Goal: Information Seeking & Learning: Learn about a topic

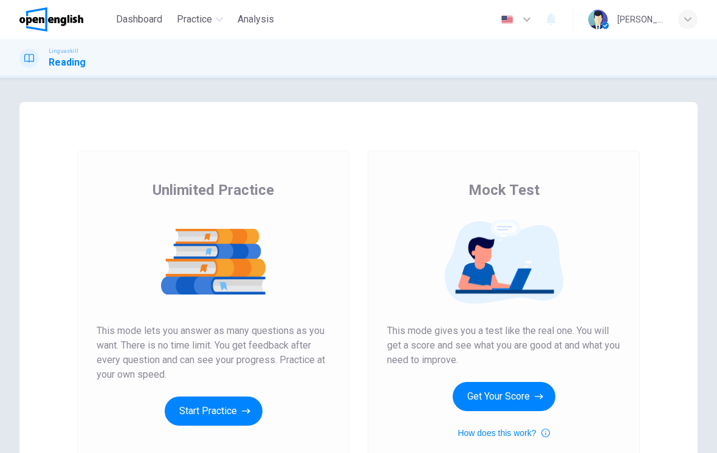
click at [520, 393] on button "Get Your Score" at bounding box center [504, 396] width 103 height 29
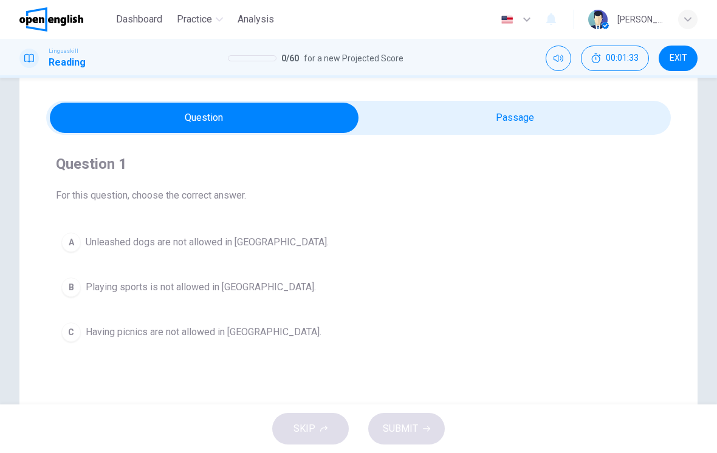
scroll to position [29, 0]
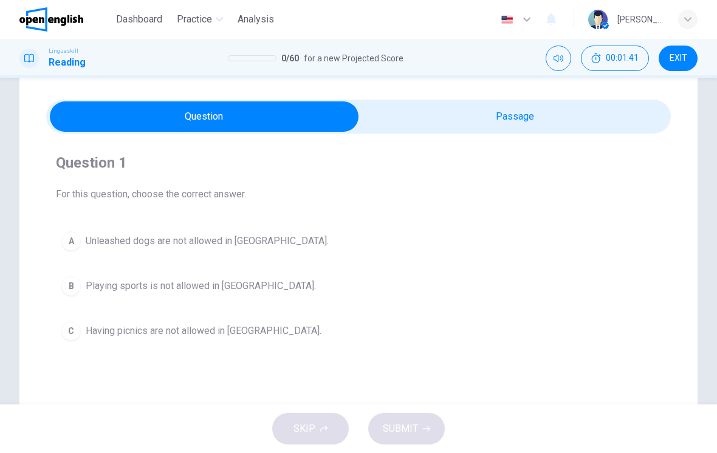
click at [340, 253] on button "A Unleashed dogs are not allowed in [GEOGRAPHIC_DATA]." at bounding box center [358, 241] width 605 height 30
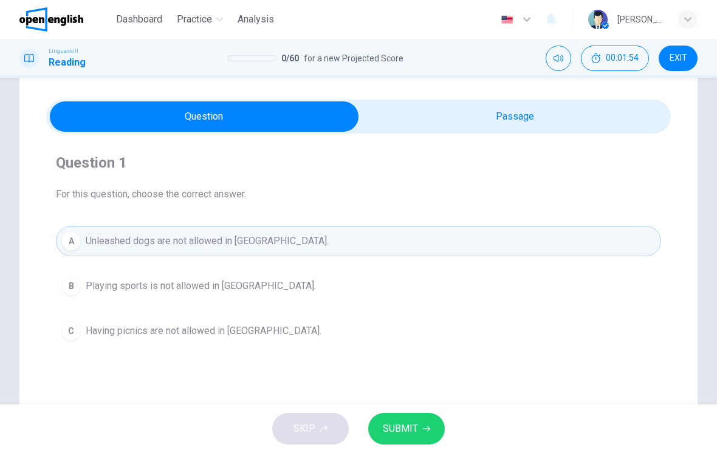
click at [404, 428] on span "SUBMIT" at bounding box center [400, 429] width 35 height 17
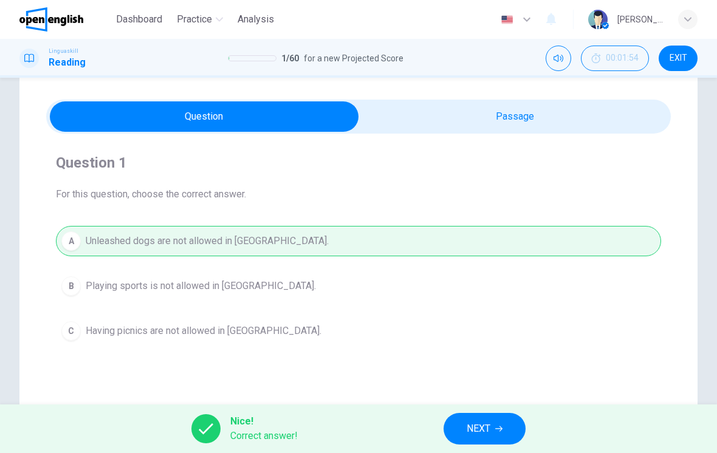
click at [477, 429] on span "NEXT" at bounding box center [479, 429] width 24 height 17
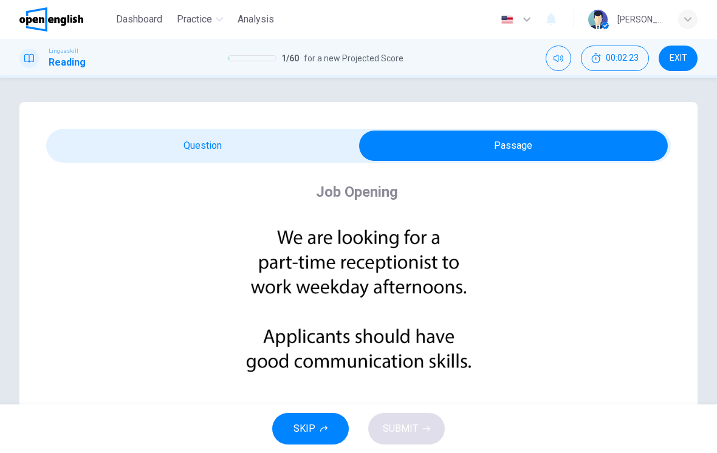
scroll to position [0, 0]
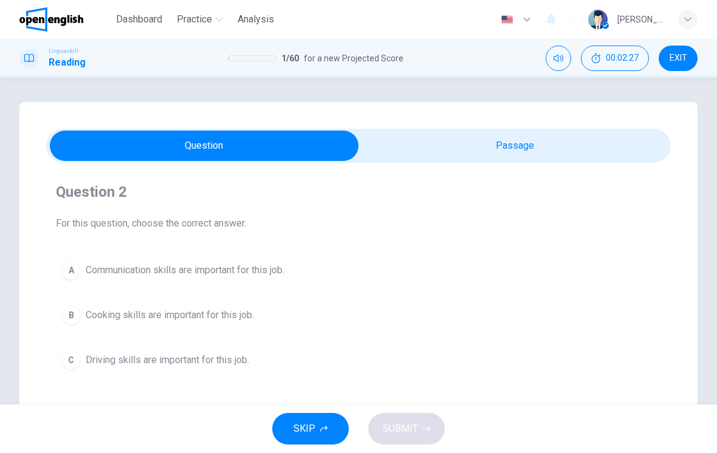
click at [392, 277] on button "A Communication skills are important for this job." at bounding box center [358, 270] width 605 height 30
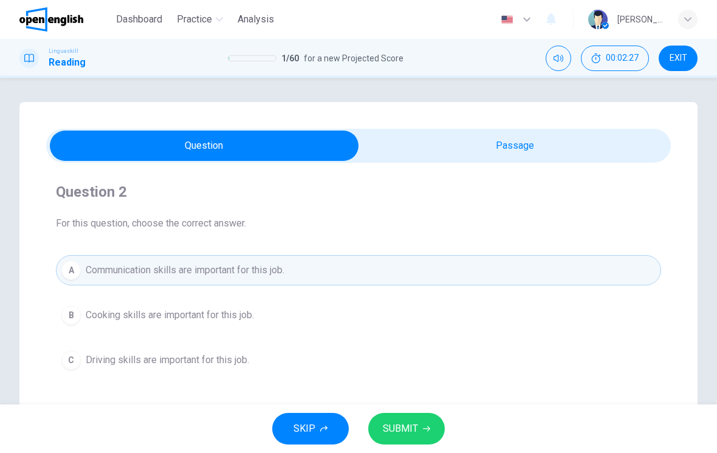
click at [429, 430] on icon "button" at bounding box center [426, 428] width 7 height 7
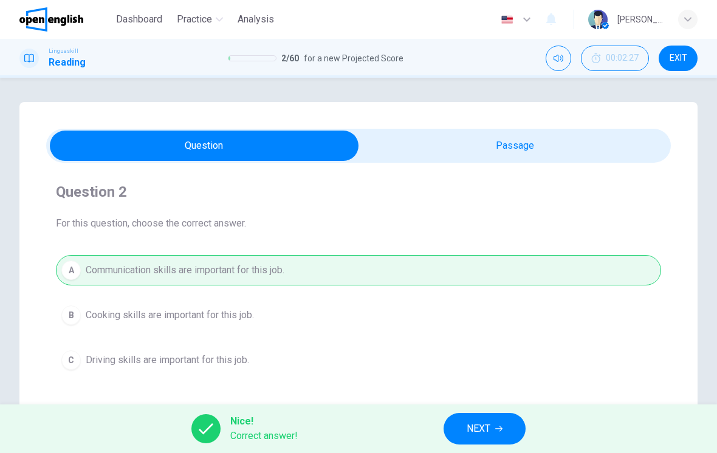
click at [476, 438] on button "NEXT" at bounding box center [485, 429] width 82 height 32
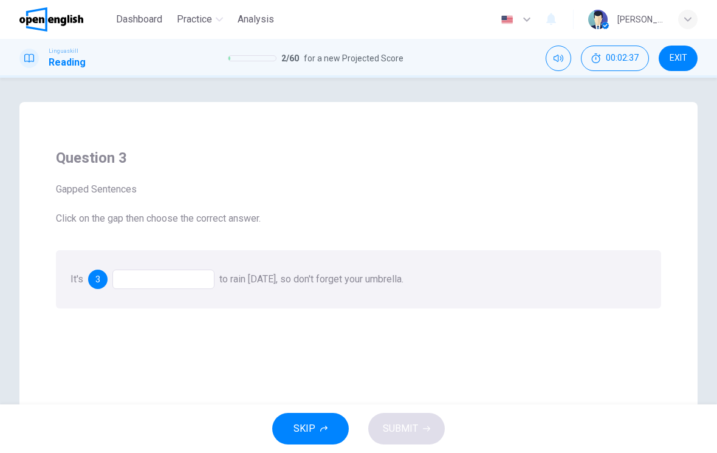
click at [103, 278] on div "3" at bounding box center [97, 279] width 19 height 19
click at [109, 283] on div "3" at bounding box center [151, 279] width 126 height 19
click at [156, 279] on div at bounding box center [163, 279] width 102 height 19
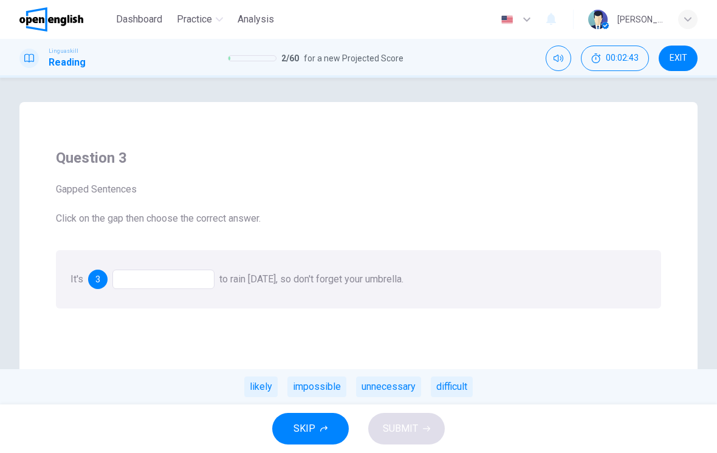
click at [264, 387] on div "likely" at bounding box center [260, 387] width 33 height 21
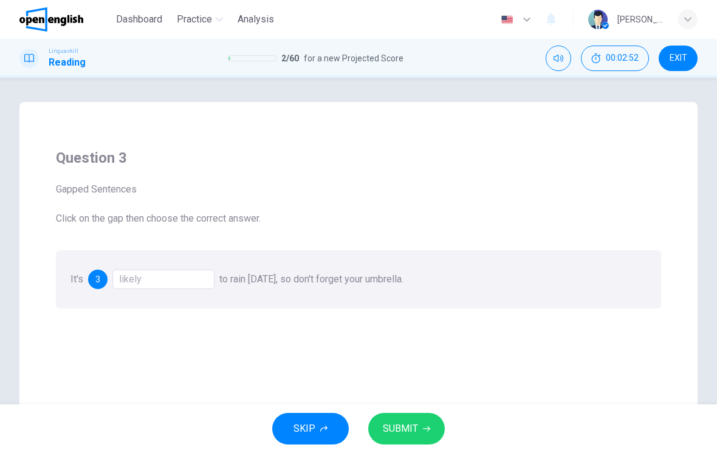
click at [391, 424] on span "SUBMIT" at bounding box center [400, 429] width 35 height 17
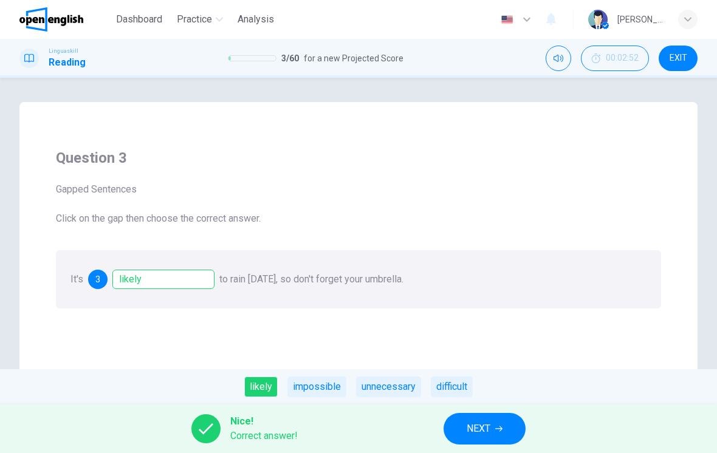
click at [478, 424] on span "NEXT" at bounding box center [479, 429] width 24 height 17
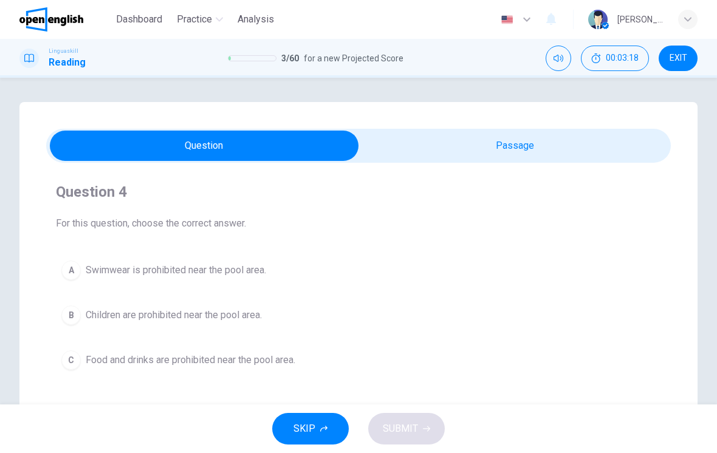
click at [295, 365] on span "Food and drinks are prohibited near the pool area." at bounding box center [191, 360] width 210 height 15
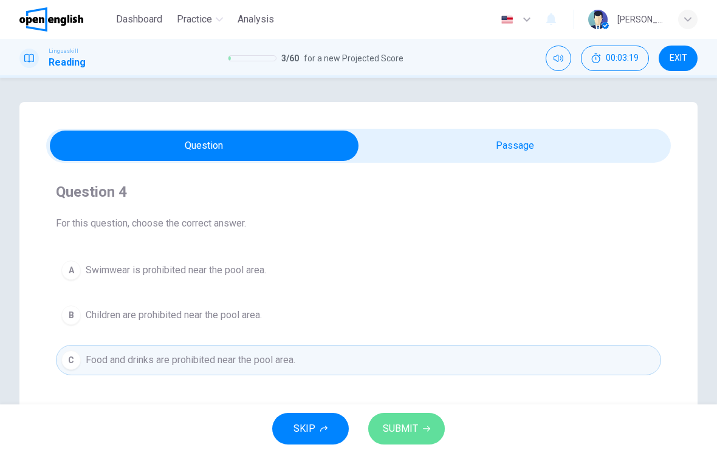
click at [421, 424] on button "SUBMIT" at bounding box center [406, 429] width 77 height 32
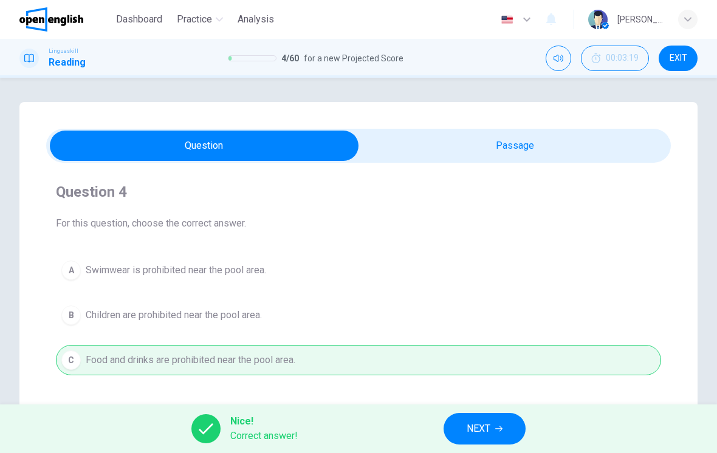
click at [489, 424] on span "NEXT" at bounding box center [479, 429] width 24 height 17
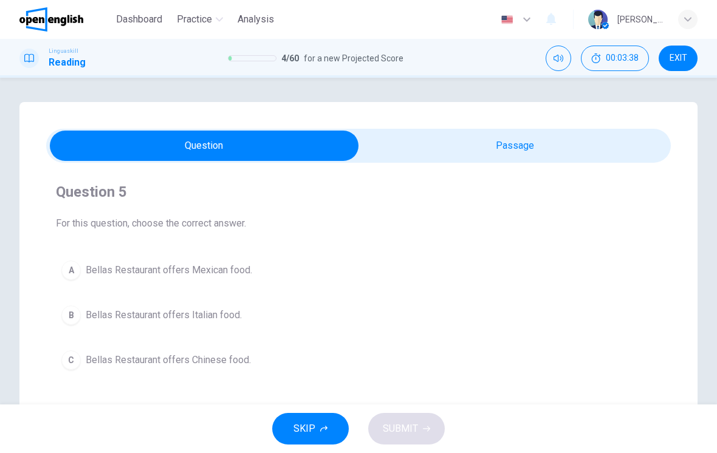
click at [380, 322] on button "B Bellas Restaurant offers Italian food." at bounding box center [358, 315] width 605 height 30
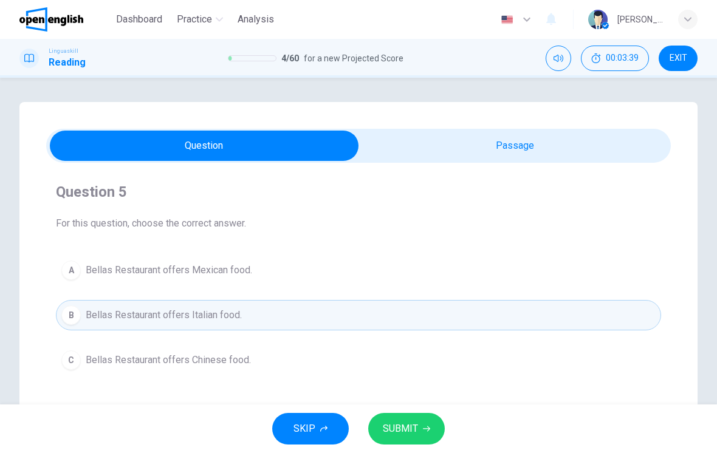
click at [423, 428] on icon "button" at bounding box center [426, 428] width 7 height 7
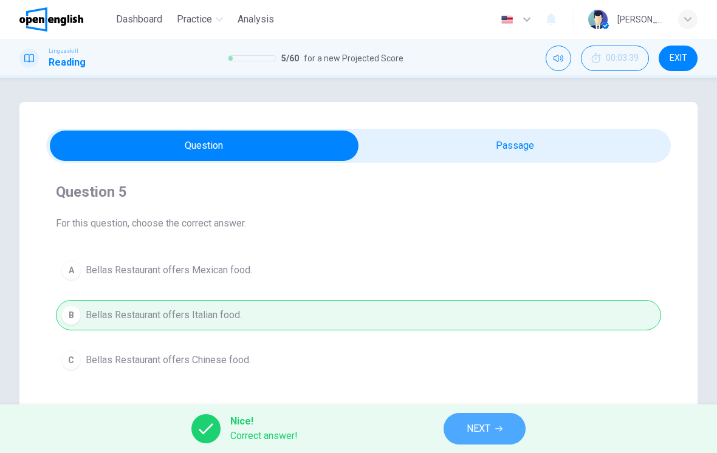
click at [458, 425] on button "NEXT" at bounding box center [485, 429] width 82 height 32
